Goal: Task Accomplishment & Management: Complete application form

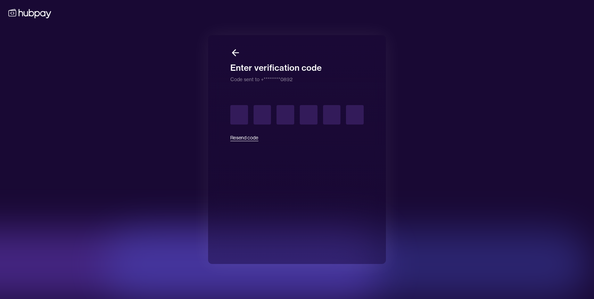
click at [250, 138] on button "Resend code" at bounding box center [244, 137] width 28 height 15
click at [249, 136] on button "Resend code" at bounding box center [244, 137] width 28 height 15
click at [241, 116] on input "text" at bounding box center [239, 114] width 18 height 19
type input "*"
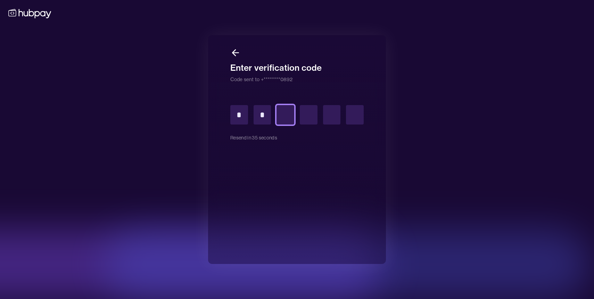
type input "*"
click at [253, 139] on button "Resend code" at bounding box center [244, 137] width 28 height 15
